Goal: Task Accomplishment & Management: Manage account settings

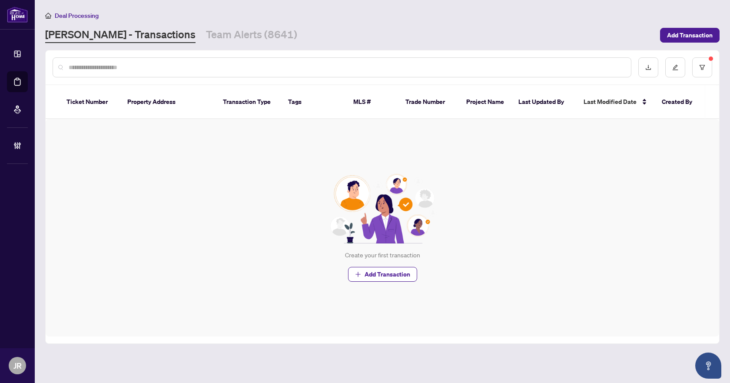
click at [167, 72] on div at bounding box center [342, 67] width 579 height 20
click at [180, 68] on input "text" at bounding box center [346, 68] width 555 height 10
click at [161, 70] on input "text" at bounding box center [346, 68] width 555 height 10
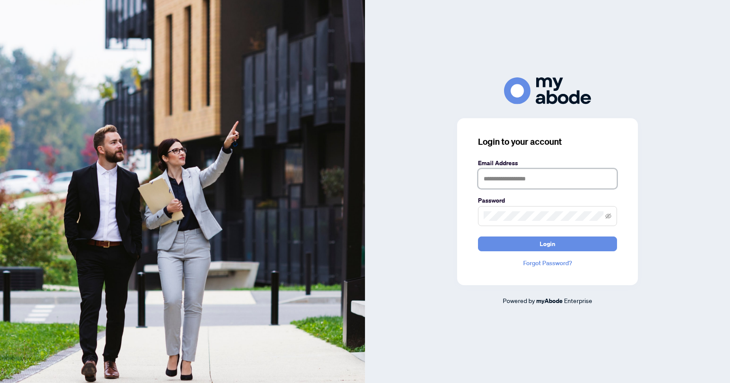
type input "**********"
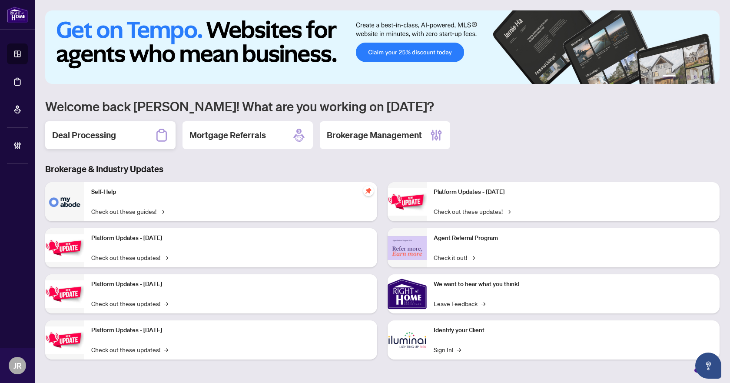
click at [136, 131] on div "Deal Processing" at bounding box center [110, 135] width 130 height 28
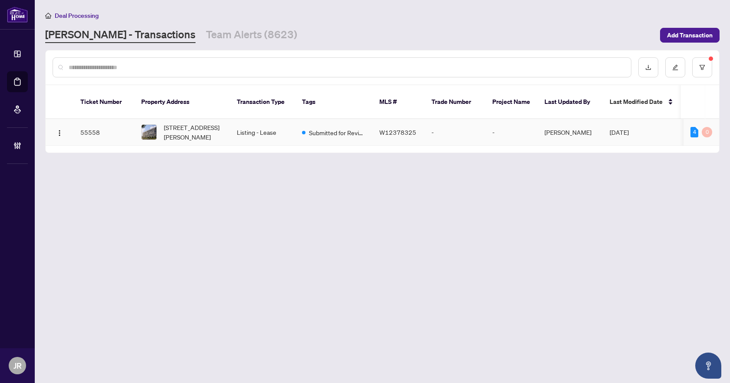
click at [302, 131] on span at bounding box center [303, 132] width 3 height 3
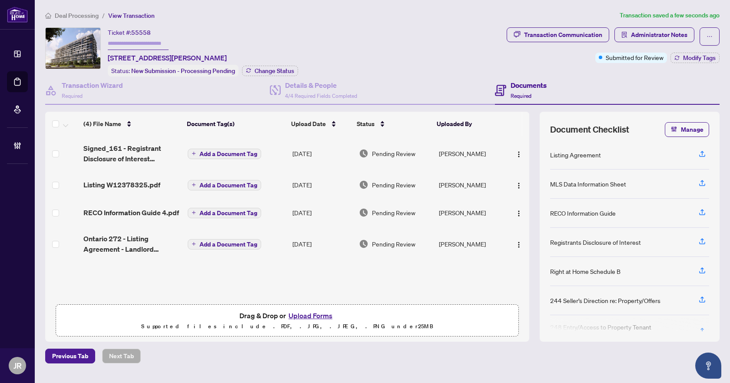
click at [97, 15] on span "Deal Processing" at bounding box center [77, 16] width 44 height 8
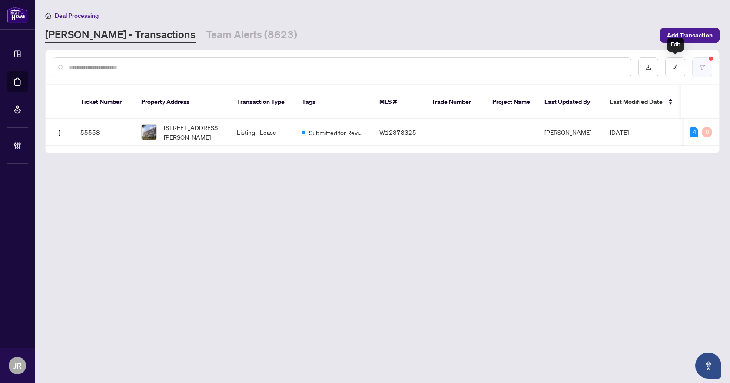
click at [700, 69] on icon "filter" at bounding box center [702, 67] width 6 height 6
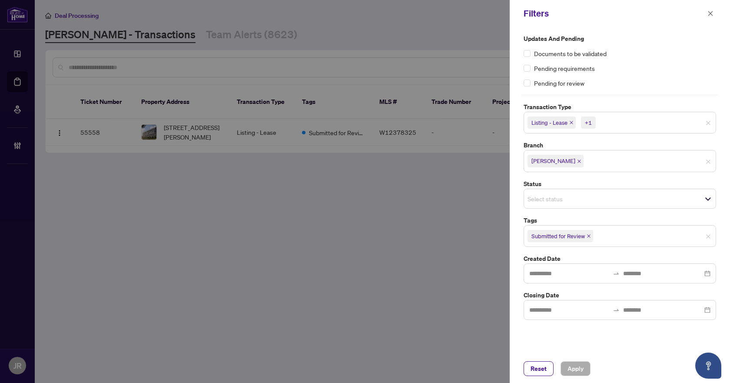
click at [590, 234] on icon "close" at bounding box center [589, 236] width 4 height 4
click at [572, 123] on icon "close" at bounding box center [571, 122] width 4 height 4
click at [552, 123] on icon "close" at bounding box center [552, 122] width 4 height 4
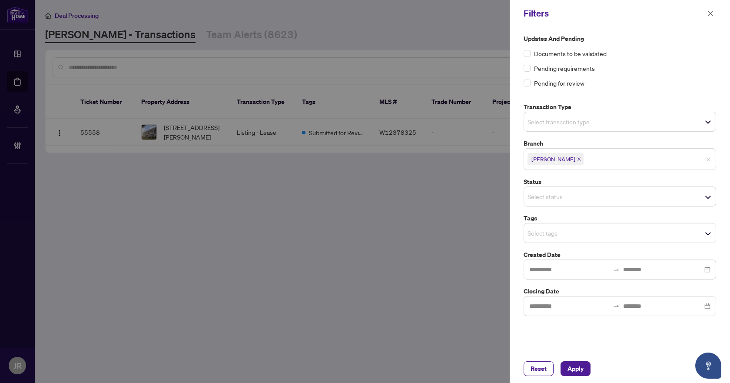
click at [579, 359] on div "Reset Apply" at bounding box center [620, 368] width 220 height 29
click at [579, 361] on button "Apply" at bounding box center [576, 368] width 30 height 15
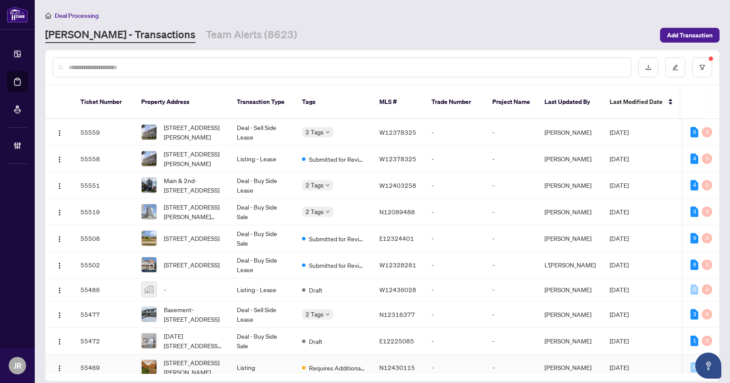
scroll to position [0, 134]
click at [417, 73] on div at bounding box center [342, 67] width 579 height 20
click at [422, 68] on input "text" at bounding box center [346, 68] width 555 height 10
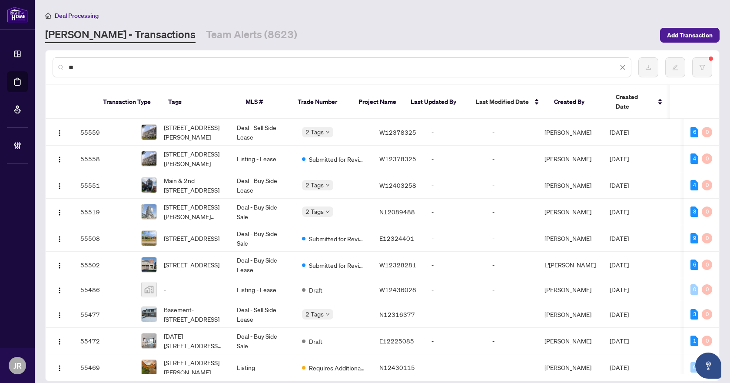
scroll to position [0, 0]
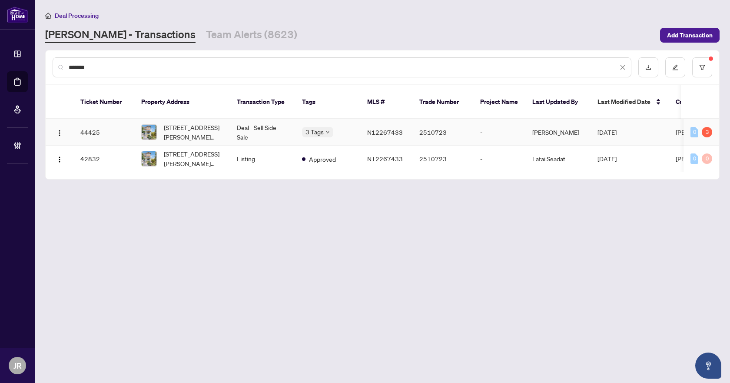
type input "*******"
click at [363, 121] on td "N12267433" at bounding box center [386, 132] width 52 height 27
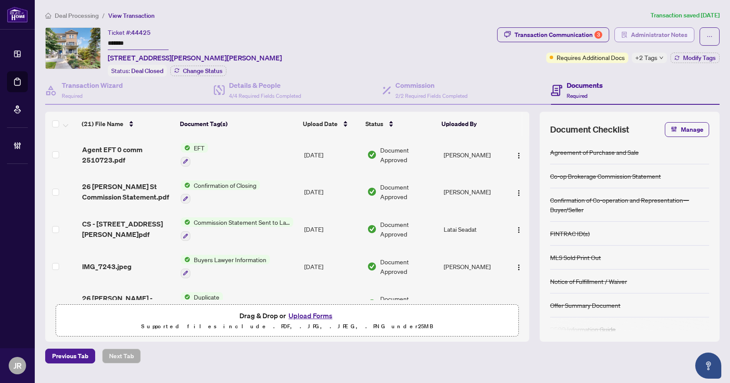
click at [667, 36] on span "Administrator Notes" at bounding box center [659, 35] width 56 height 14
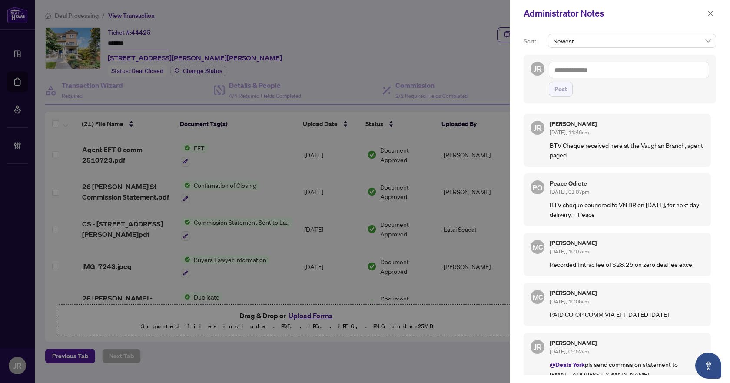
click at [611, 63] on textarea at bounding box center [629, 70] width 160 height 17
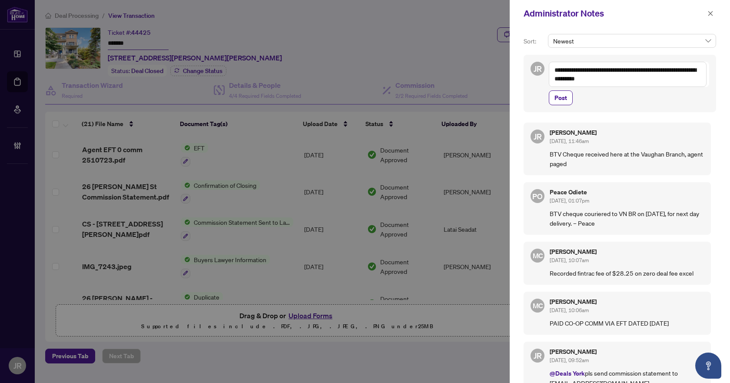
click at [627, 73] on textarea "**********" at bounding box center [628, 74] width 158 height 25
type textarea "**********"
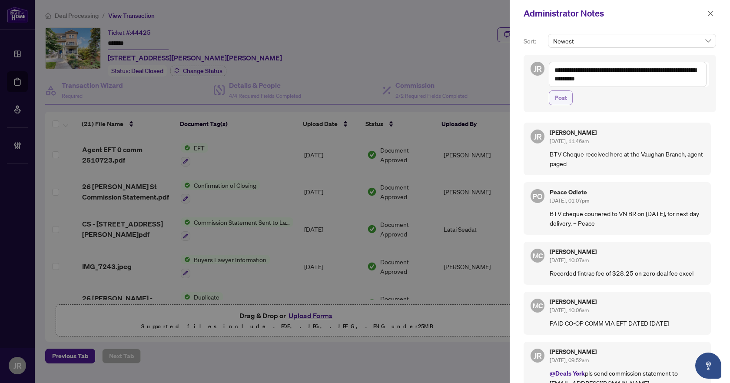
click at [566, 97] on span "Post" at bounding box center [561, 98] width 13 height 14
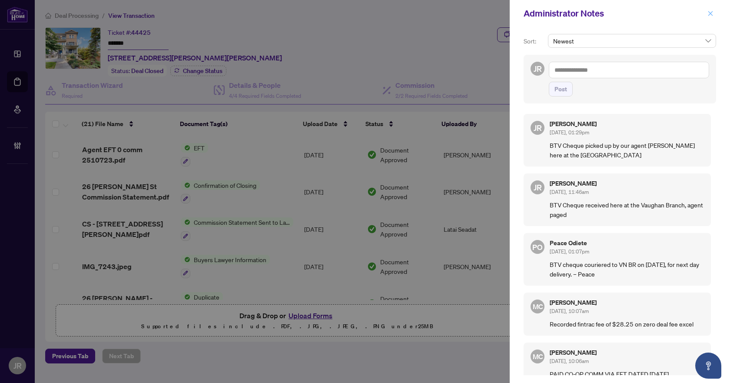
drag, startPoint x: 706, startPoint y: 7, endPoint x: 711, endPoint y: 11, distance: 5.9
click at [706, 7] on div "Administrator Notes" at bounding box center [620, 13] width 220 height 27
click at [714, 13] on button "button" at bounding box center [710, 13] width 11 height 10
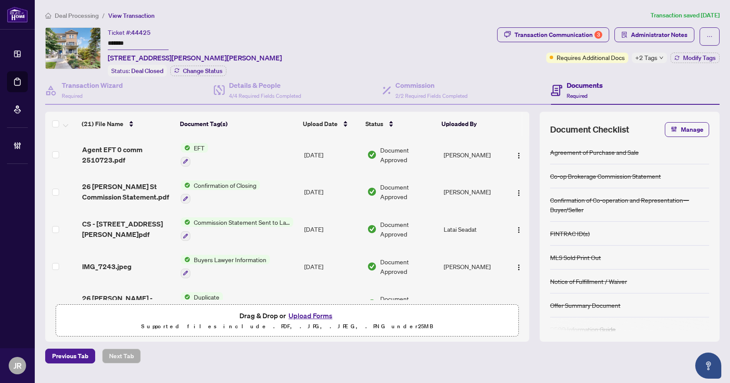
click at [95, 14] on span "Deal Processing" at bounding box center [77, 16] width 44 height 8
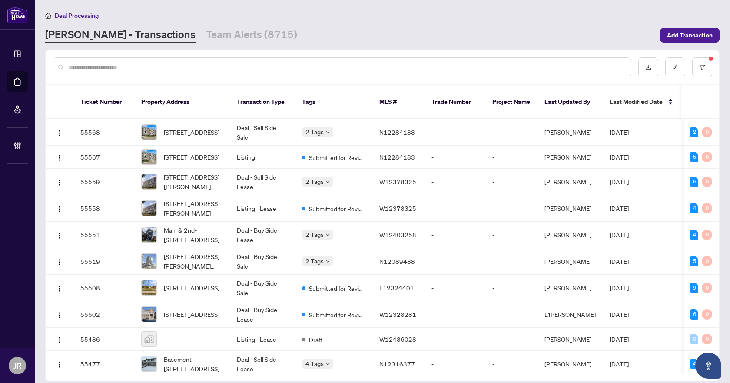
click at [199, 64] on input "text" at bounding box center [346, 68] width 555 height 10
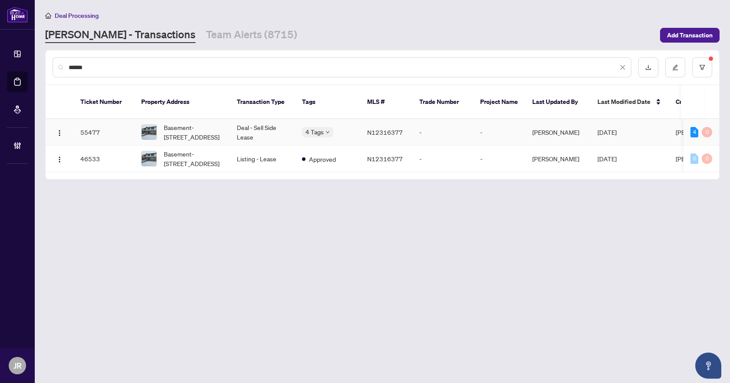
type input "******"
click at [275, 120] on td "Deal - Sell Side Lease" at bounding box center [262, 132] width 65 height 27
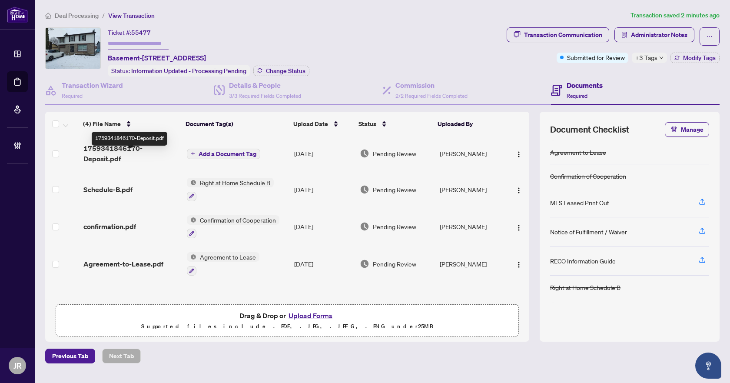
click at [138, 148] on td "1759341846170-Deposit.pdf" at bounding box center [131, 153] width 103 height 35
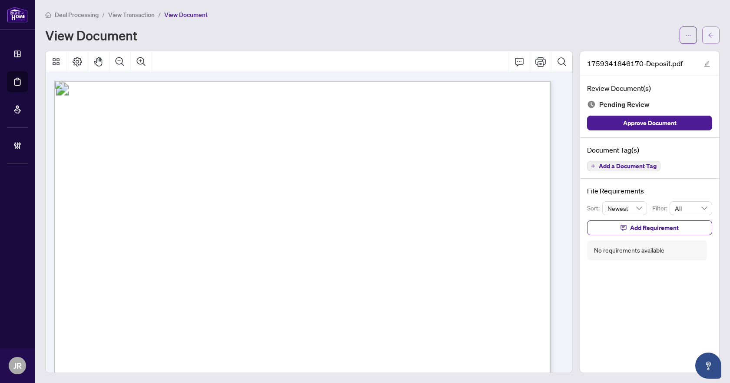
click at [708, 34] on button "button" at bounding box center [710, 35] width 17 height 17
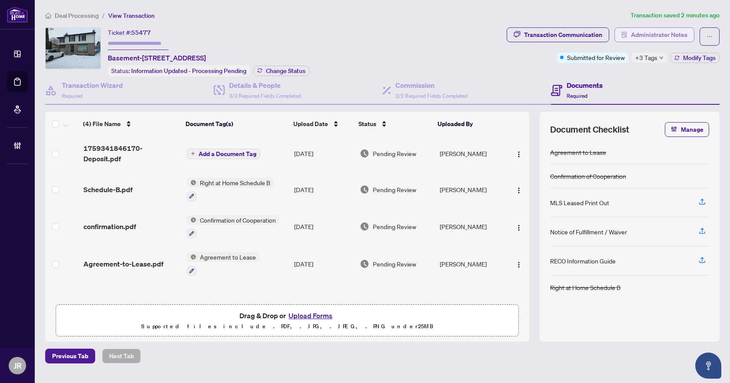
click at [644, 30] on span "Administrator Notes" at bounding box center [659, 35] width 56 height 14
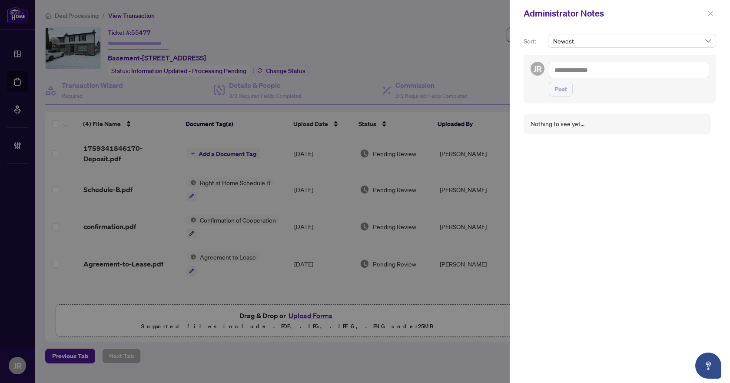
click at [713, 15] on icon "close" at bounding box center [711, 13] width 6 height 6
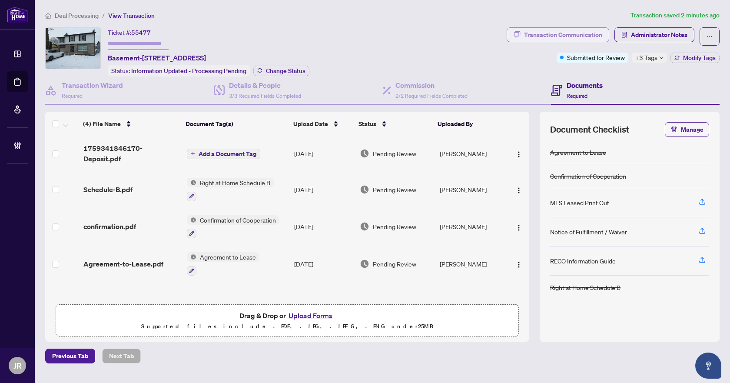
click at [595, 32] on div "Transaction Communication" at bounding box center [563, 35] width 78 height 14
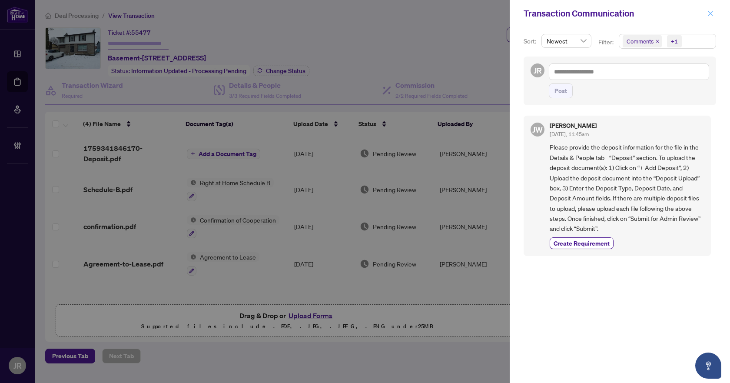
click at [711, 7] on span "button" at bounding box center [711, 14] width 6 height 14
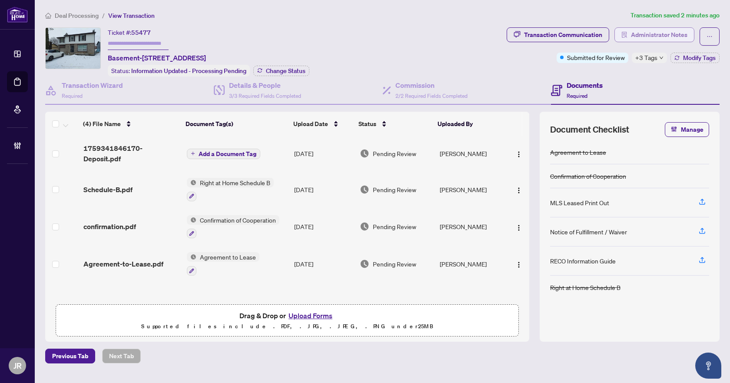
click at [658, 28] on span "Administrator Notes" at bounding box center [659, 35] width 56 height 14
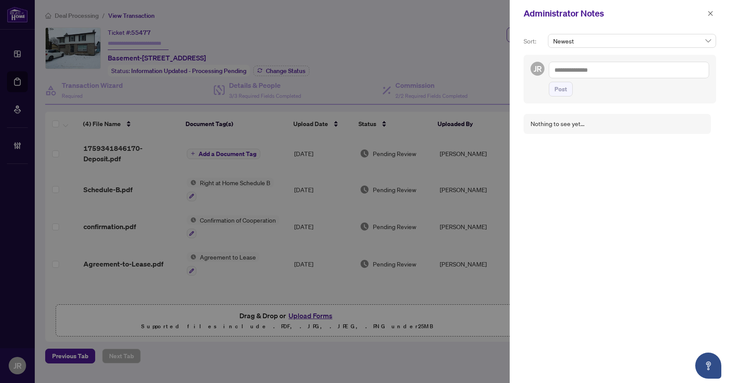
click at [637, 68] on textarea at bounding box center [629, 70] width 160 height 17
click at [601, 81] on li "RAHR Acc ounting" at bounding box center [608, 76] width 89 height 15
type textarea "**********"
click at [555, 93] on span "Post" at bounding box center [561, 98] width 13 height 14
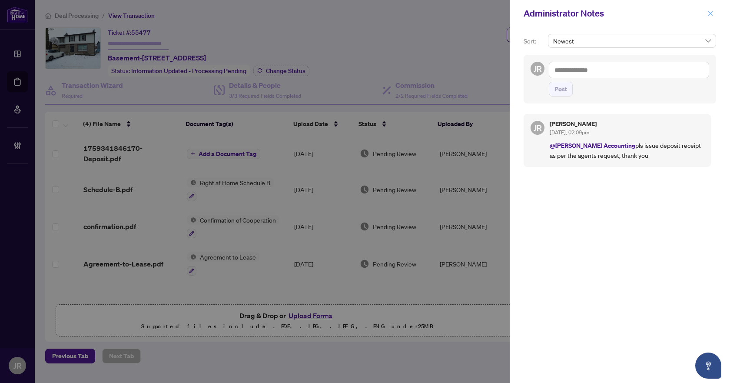
click at [707, 16] on button "button" at bounding box center [710, 13] width 11 height 10
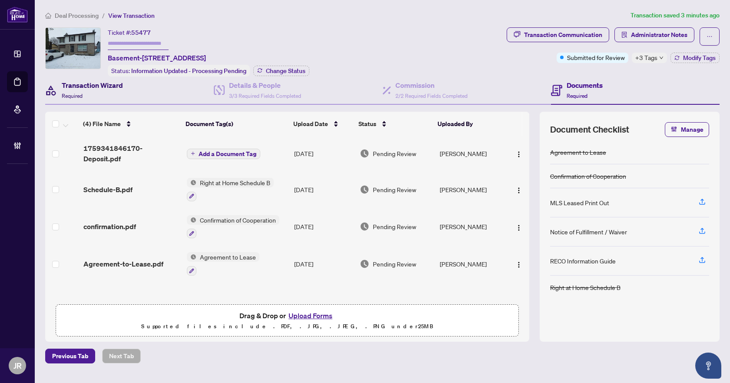
click at [113, 89] on h4 "Transaction Wizard" at bounding box center [92, 85] width 61 height 10
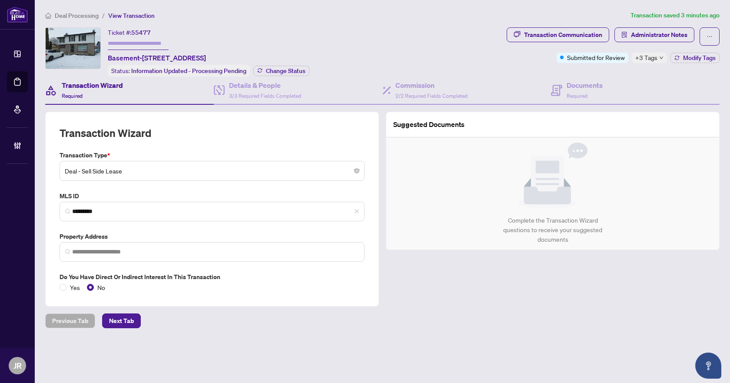
type input "**********"
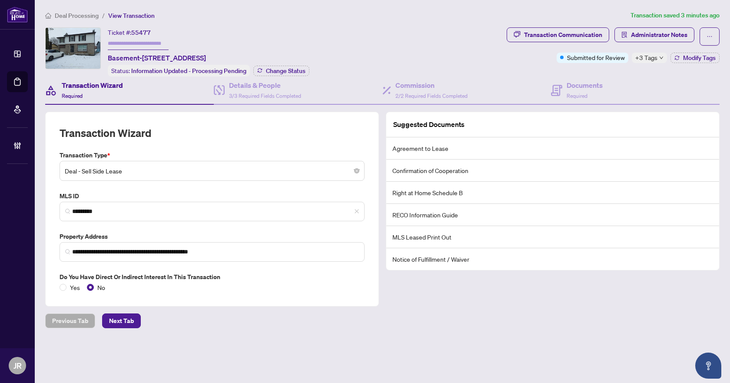
click at [80, 13] on span "Deal Processing" at bounding box center [77, 16] width 44 height 8
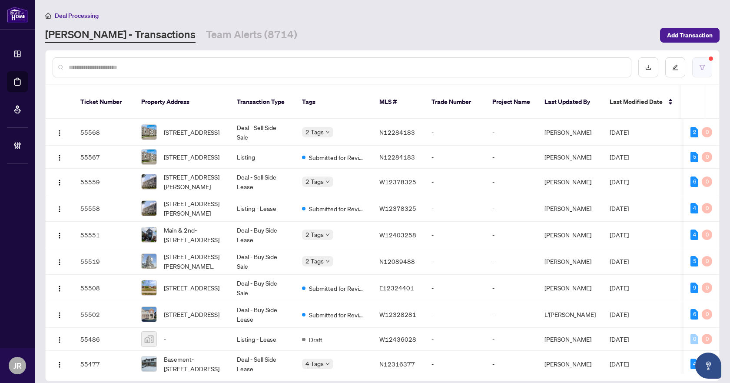
click at [711, 73] on button "button" at bounding box center [702, 67] width 20 height 20
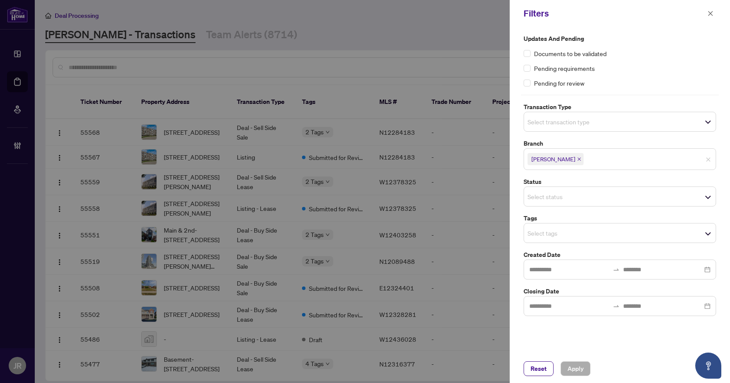
click at [616, 111] on label "Transaction Type" at bounding box center [620, 107] width 193 height 10
click at [614, 122] on span "Select transaction type" at bounding box center [620, 122] width 192 height 12
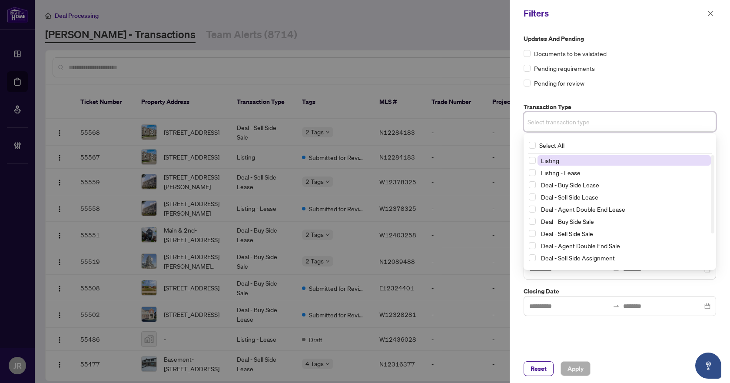
click at [599, 157] on span "Listing" at bounding box center [624, 160] width 173 height 10
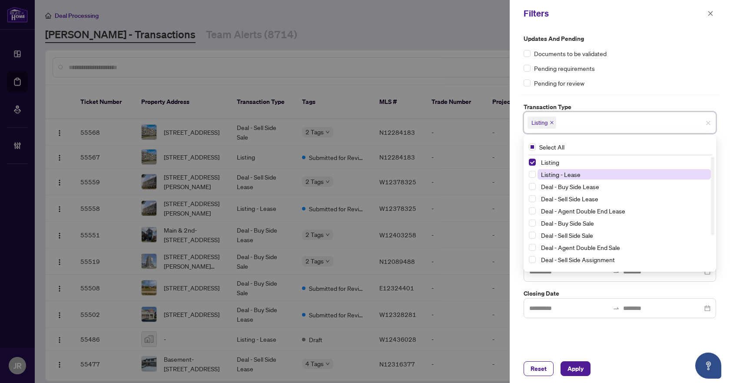
click at [595, 173] on span "Listing - Lease" at bounding box center [624, 174] width 173 height 10
click at [572, 372] on span "Apply" at bounding box center [576, 369] width 16 height 14
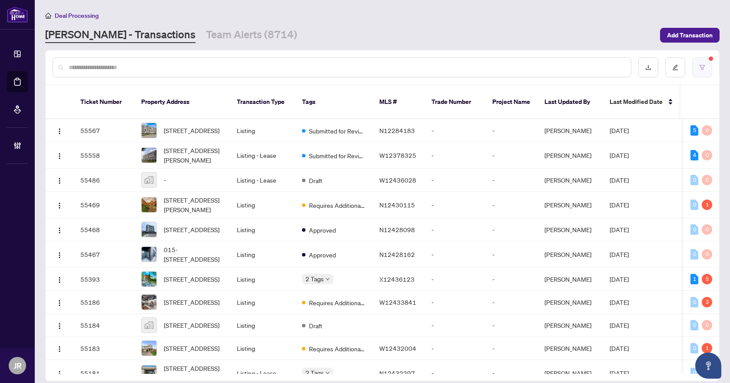
click at [710, 72] on button "button" at bounding box center [702, 67] width 20 height 20
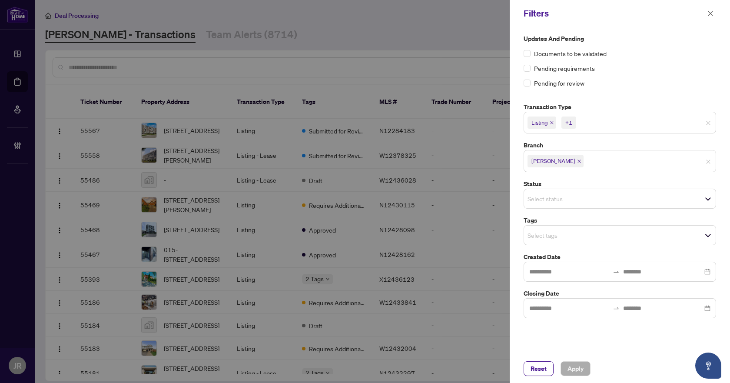
click at [601, 226] on div "Select tags" at bounding box center [620, 235] width 193 height 20
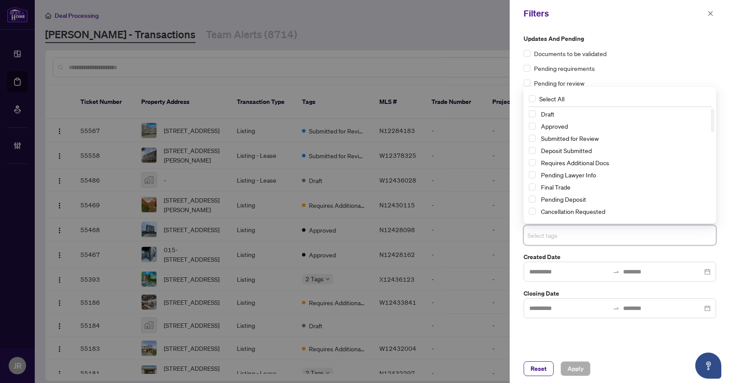
drag, startPoint x: 592, startPoint y: 135, endPoint x: 603, endPoint y: 206, distance: 71.6
click at [592, 135] on span "Submitted for Review" at bounding box center [570, 138] width 58 height 8
click at [583, 368] on span "Apply" at bounding box center [576, 369] width 16 height 14
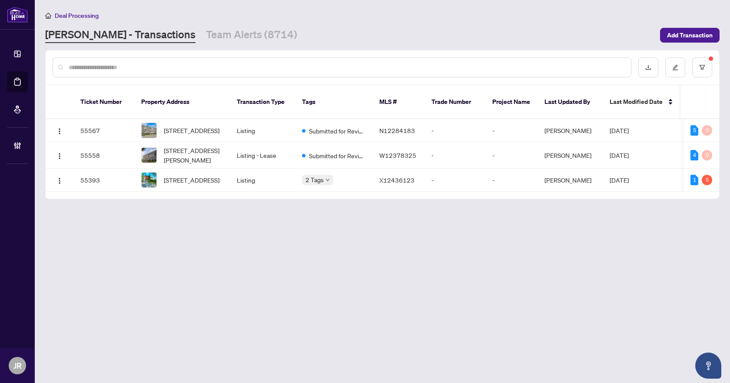
click at [242, 68] on input "text" at bounding box center [346, 68] width 555 height 10
click at [695, 70] on button "button" at bounding box center [702, 67] width 20 height 20
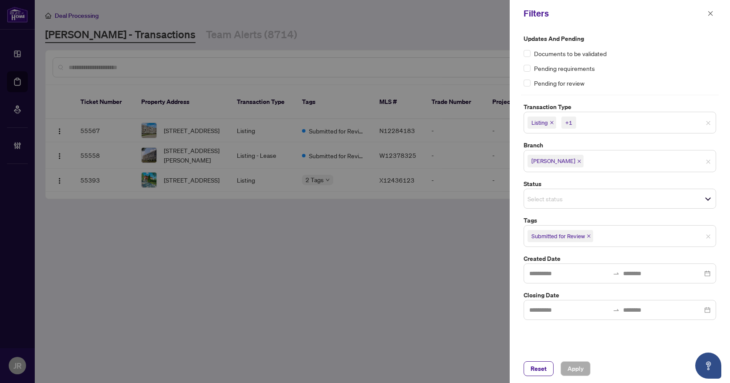
click at [554, 123] on icon "close" at bounding box center [552, 122] width 4 height 4
click at [569, 124] on icon "close" at bounding box center [571, 122] width 4 height 4
click at [590, 232] on icon "close" at bounding box center [589, 234] width 4 height 4
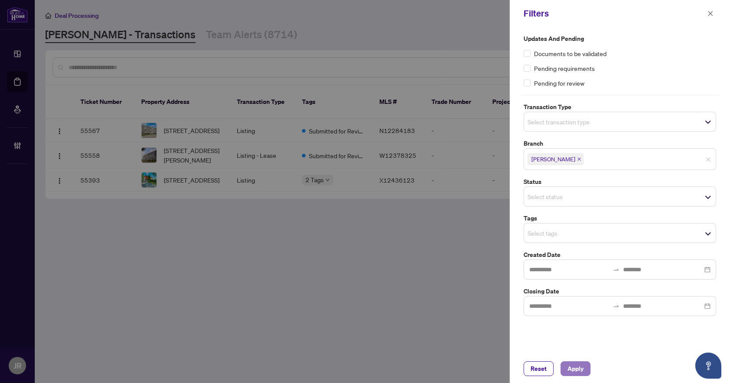
click at [578, 370] on span "Apply" at bounding box center [576, 369] width 16 height 14
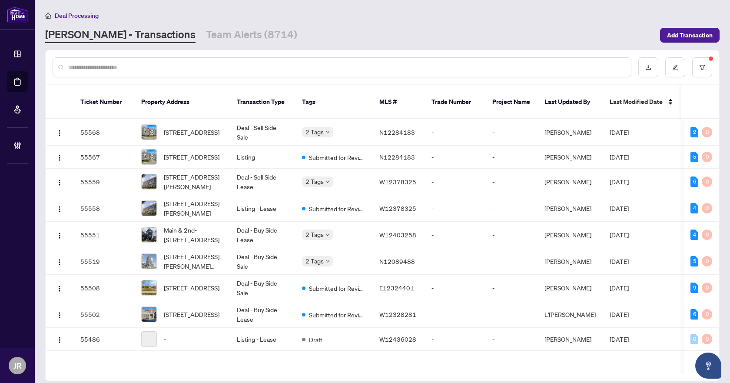
click at [147, 69] on input "text" at bounding box center [346, 68] width 555 height 10
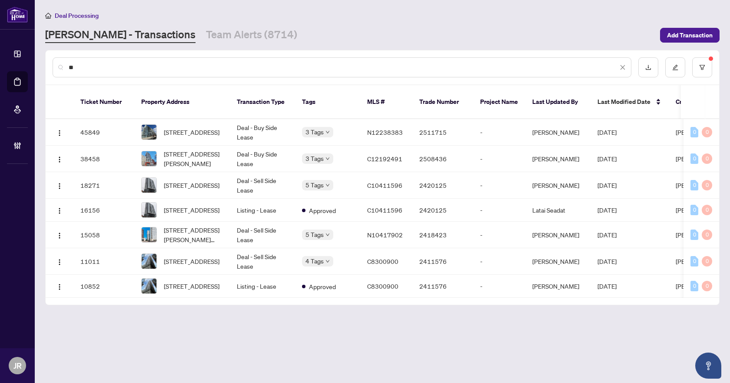
type input "*"
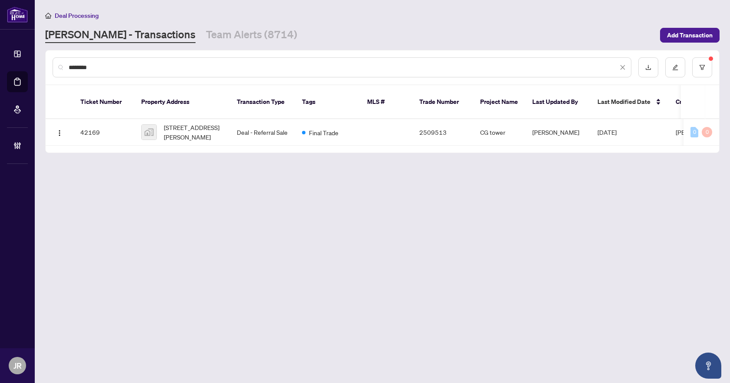
click at [163, 66] on input "********" at bounding box center [343, 68] width 549 height 10
click at [149, 64] on input "********" at bounding box center [343, 68] width 549 height 10
type input "********"
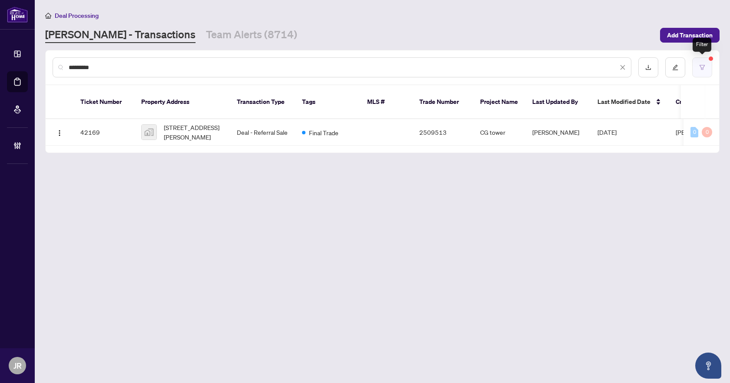
click at [703, 71] on button "button" at bounding box center [702, 67] width 20 height 20
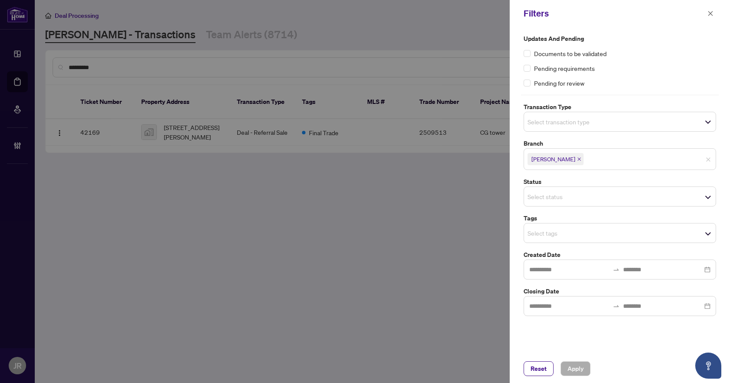
click at [705, 17] on span at bounding box center [710, 13] width 11 height 10
click at [712, 11] on icon "close" at bounding box center [711, 13] width 6 height 6
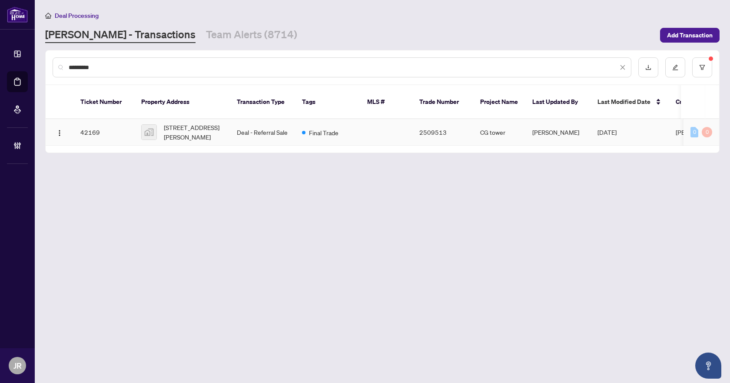
click at [246, 122] on td "Deal - Referral Sale" at bounding box center [262, 132] width 65 height 27
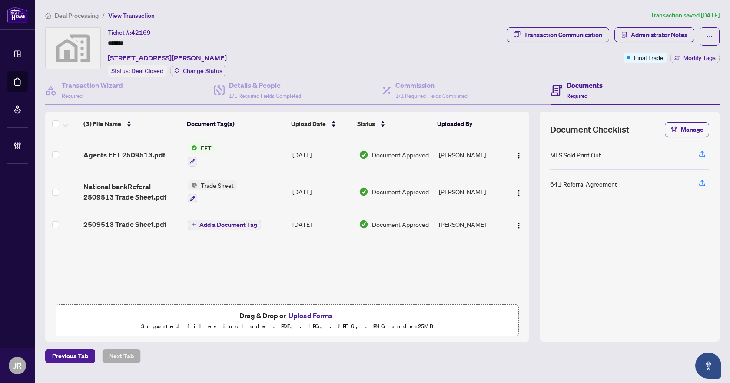
click at [81, 13] on span "Deal Processing" at bounding box center [77, 16] width 44 height 8
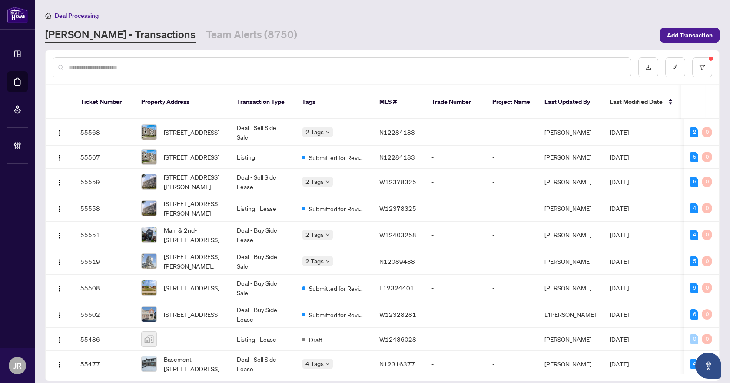
click at [189, 64] on input "text" at bounding box center [346, 68] width 555 height 10
